Goal: Book appointment/travel/reservation

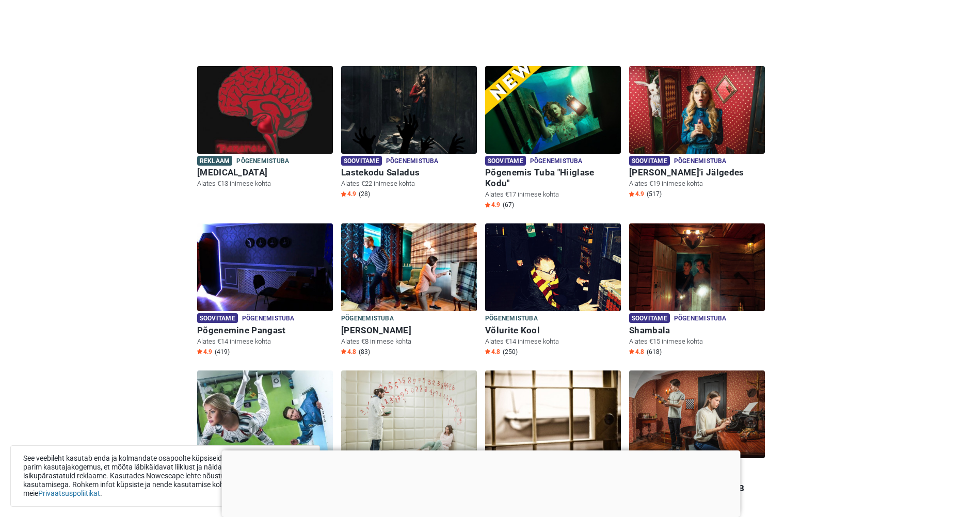
scroll to position [310, 0]
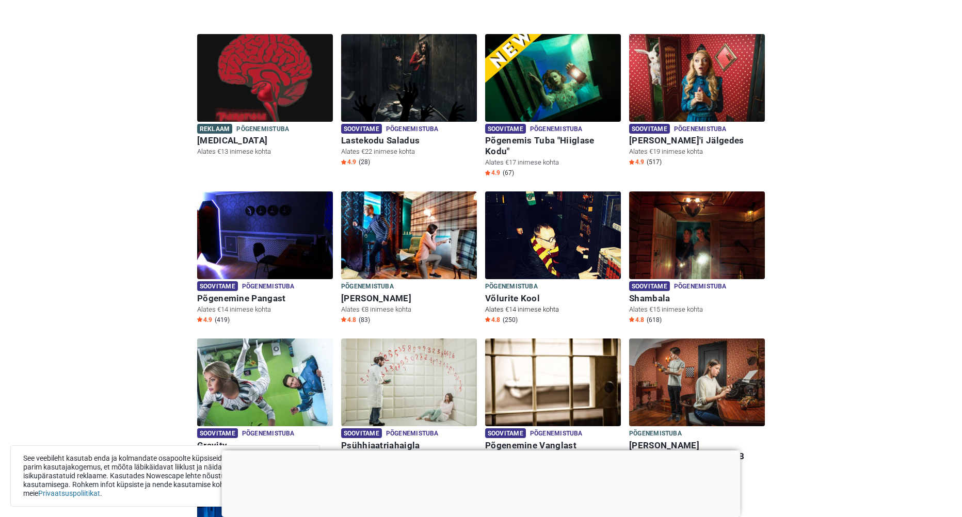
click at [546, 254] on img at bounding box center [553, 235] width 136 height 88
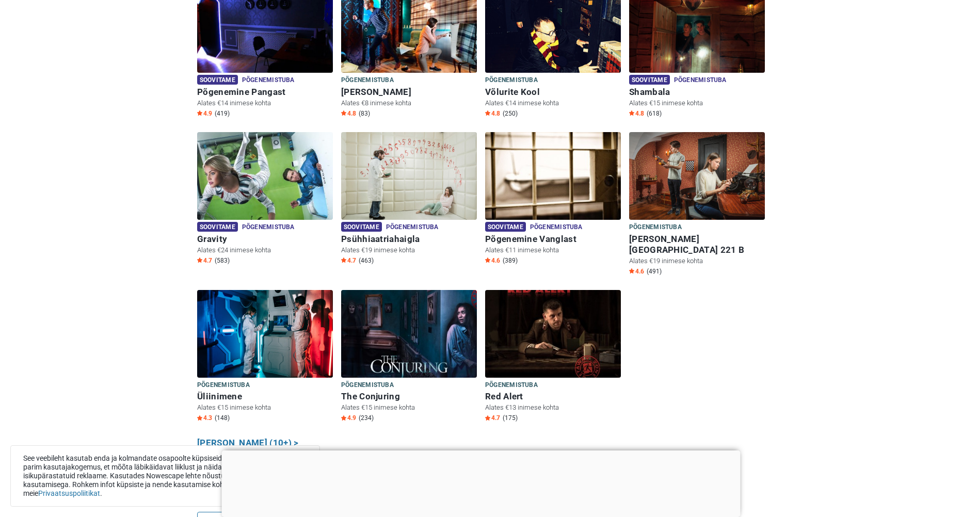
scroll to position [568, 0]
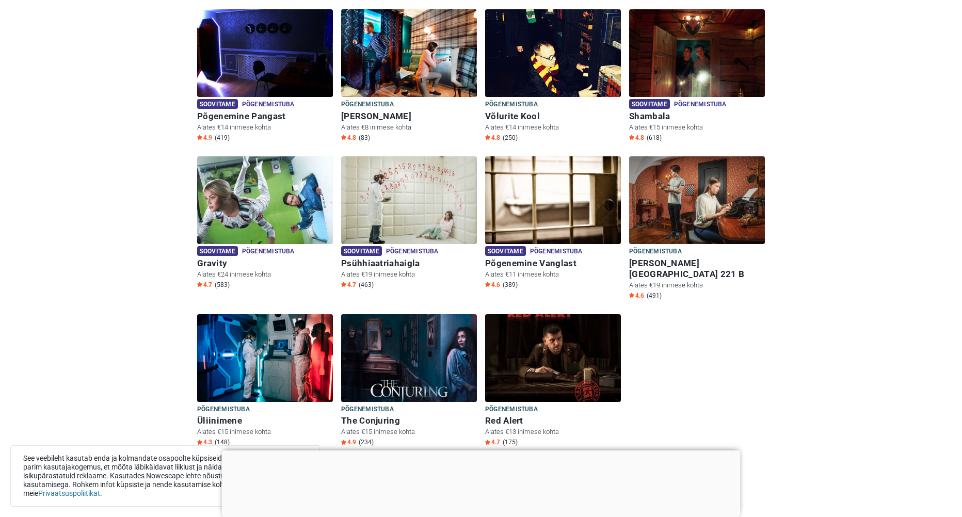
scroll to position [516, 0]
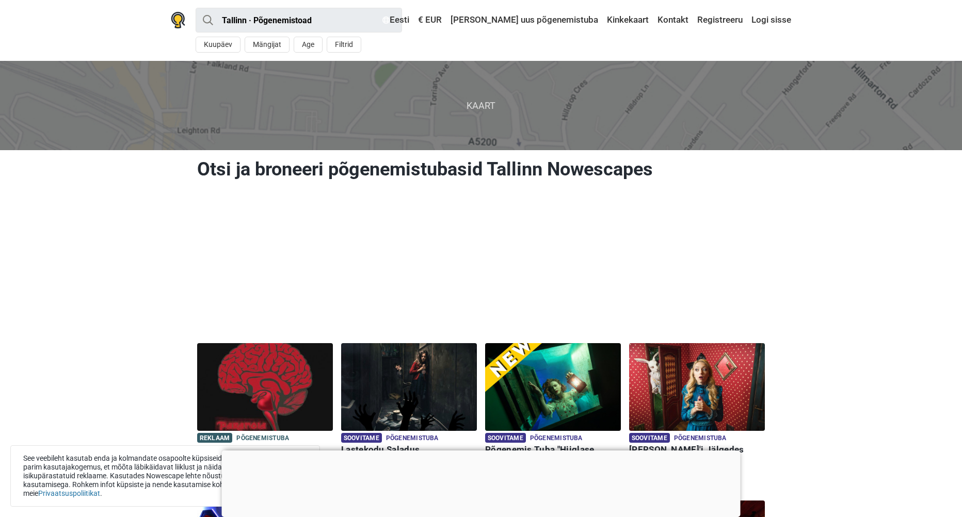
scroll to position [0, 0]
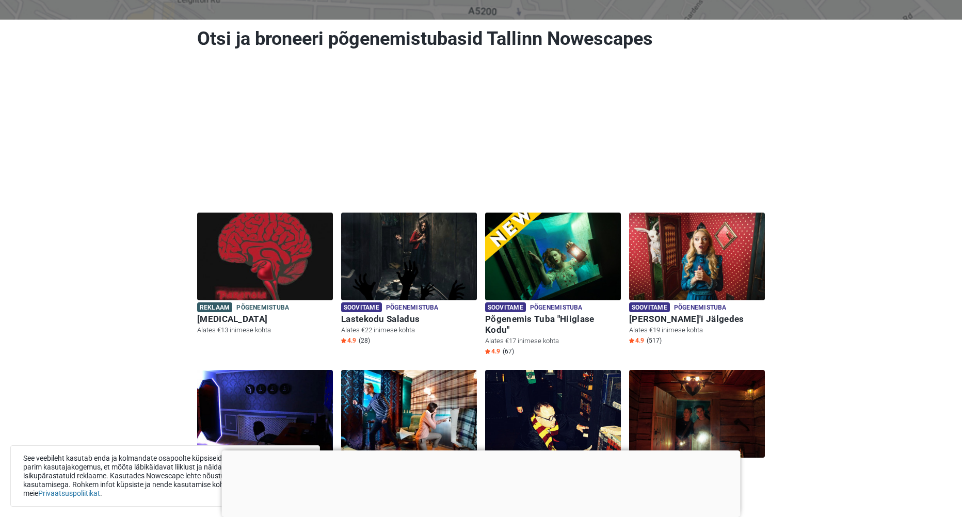
scroll to position [155, 0]
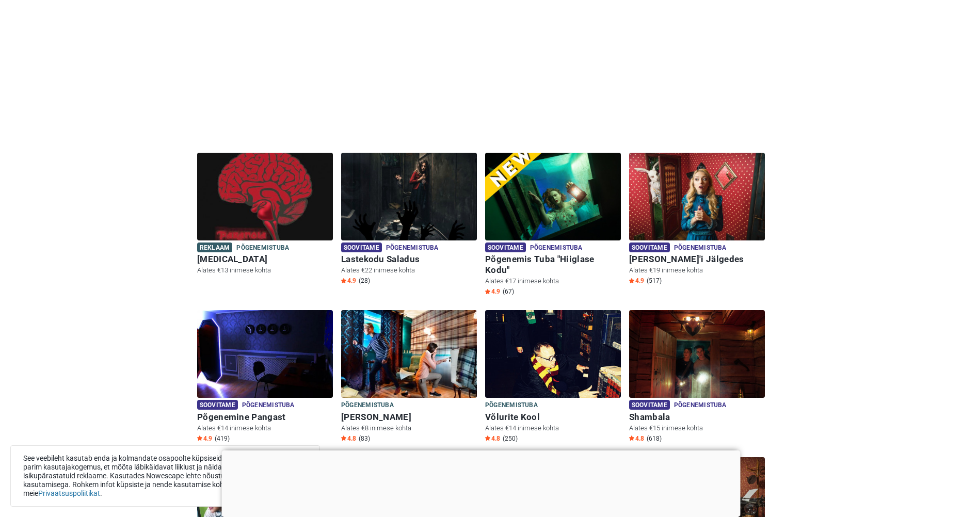
scroll to position [0, 0]
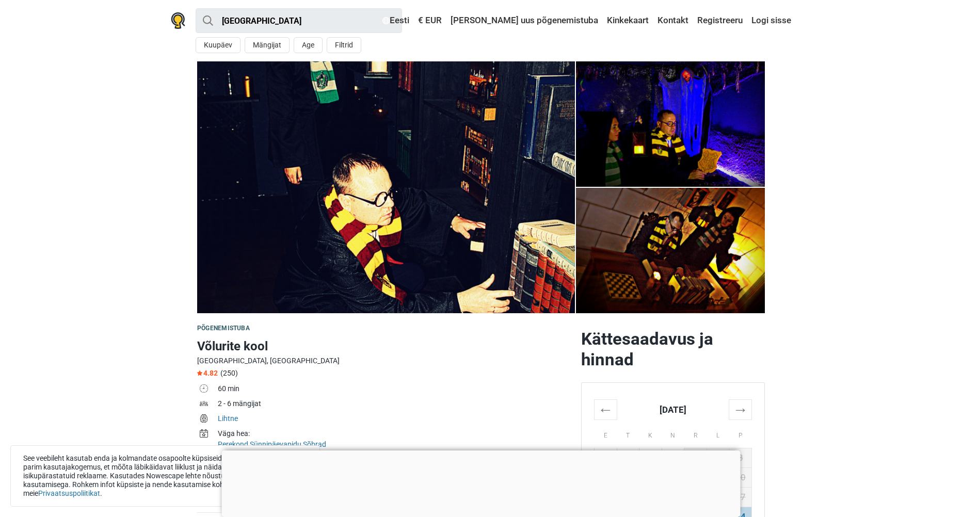
click at [512, 326] on div "Põgenemistuba" at bounding box center [385, 328] width 376 height 11
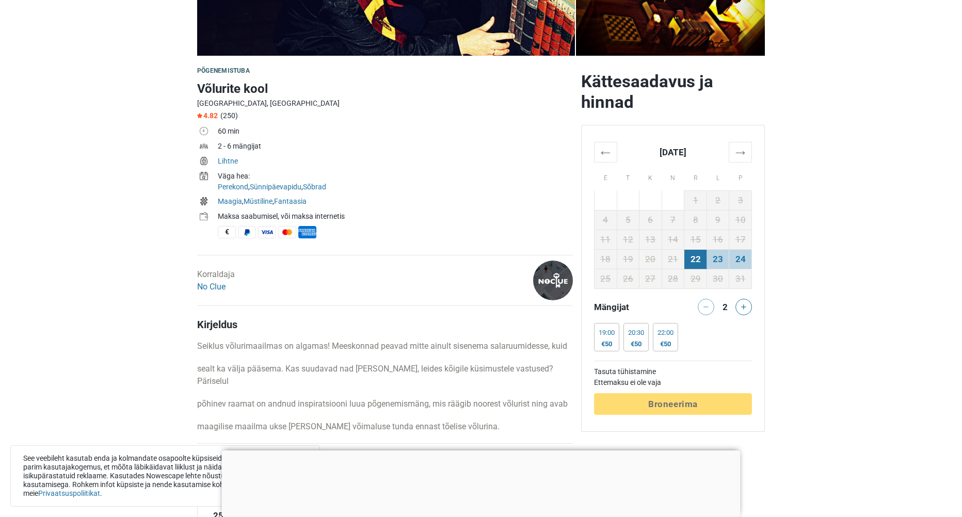
scroll to position [258, 0]
click at [217, 288] on link "No Clue" at bounding box center [211, 286] width 28 height 10
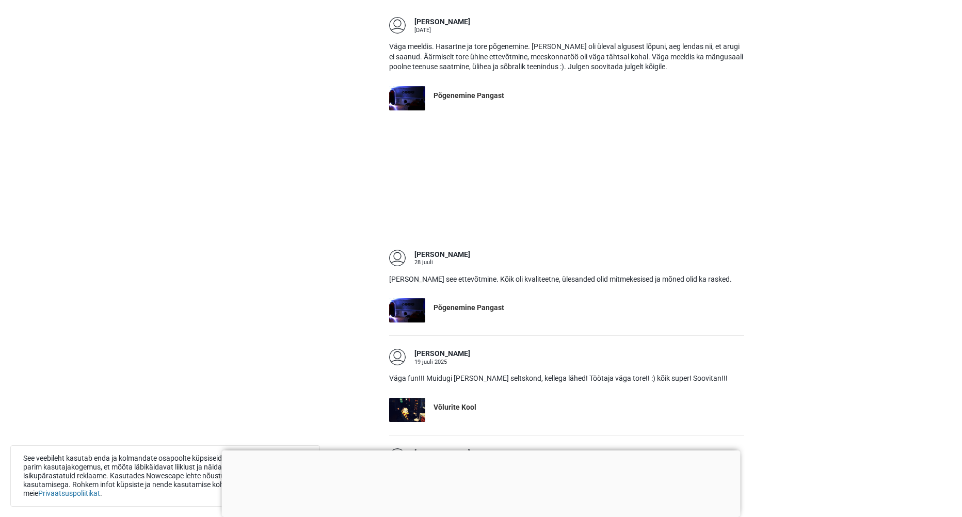
scroll to position [568, 0]
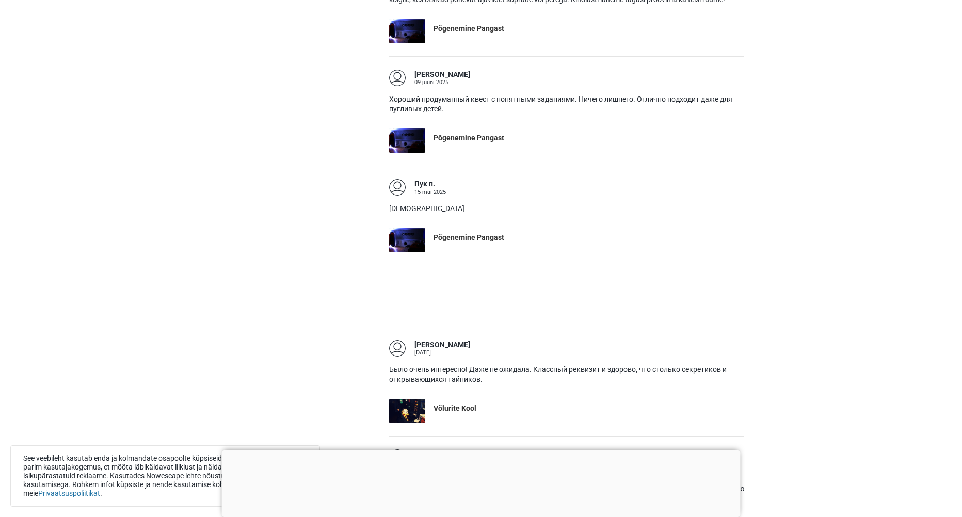
click at [356, 292] on div "No Clue 615 arvustust Töötame: Tallinn No Clue Põgenemistuba- annab võimaluse s…" at bounding box center [481, 231] width 576 height 2477
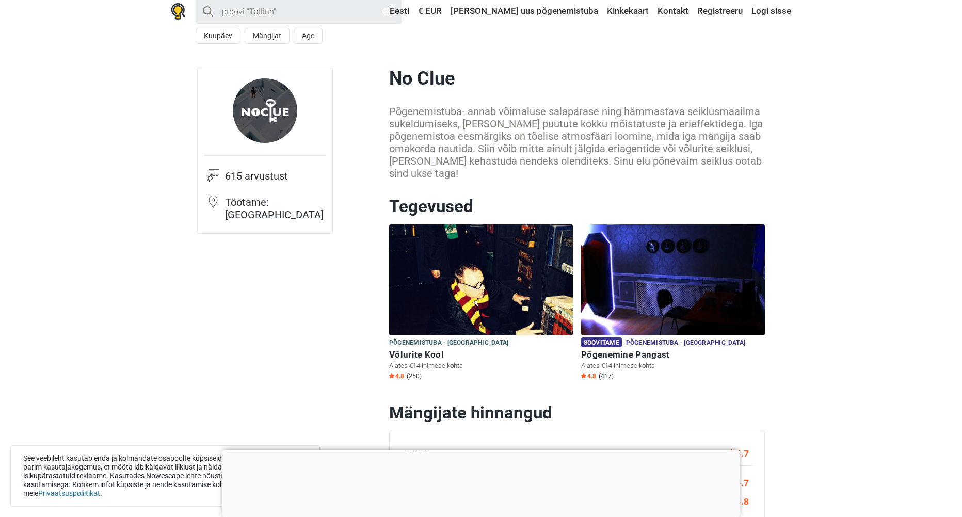
scroll to position [0, 0]
